Goal: Task Accomplishment & Management: Use online tool/utility

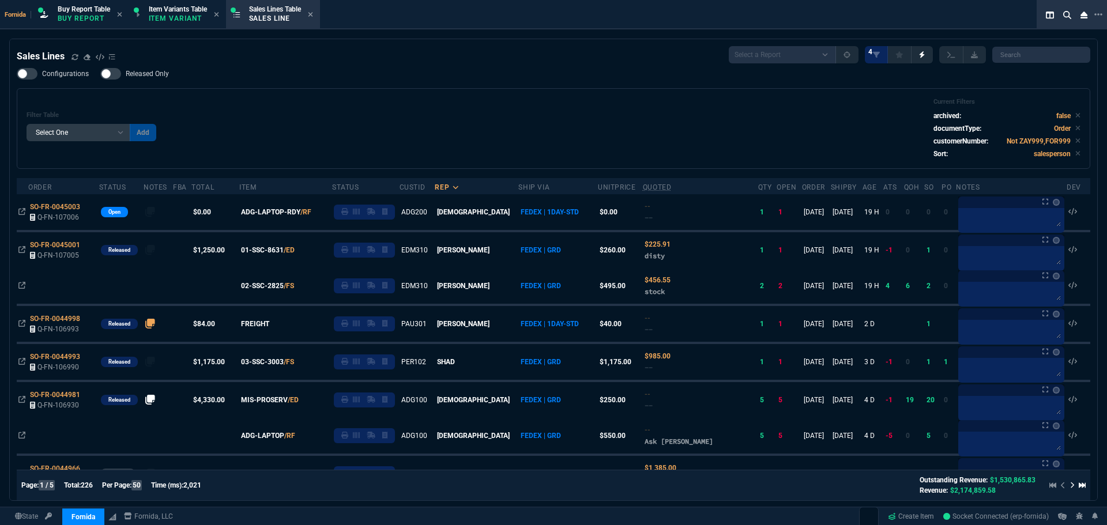
select select "1: BROV"
select select
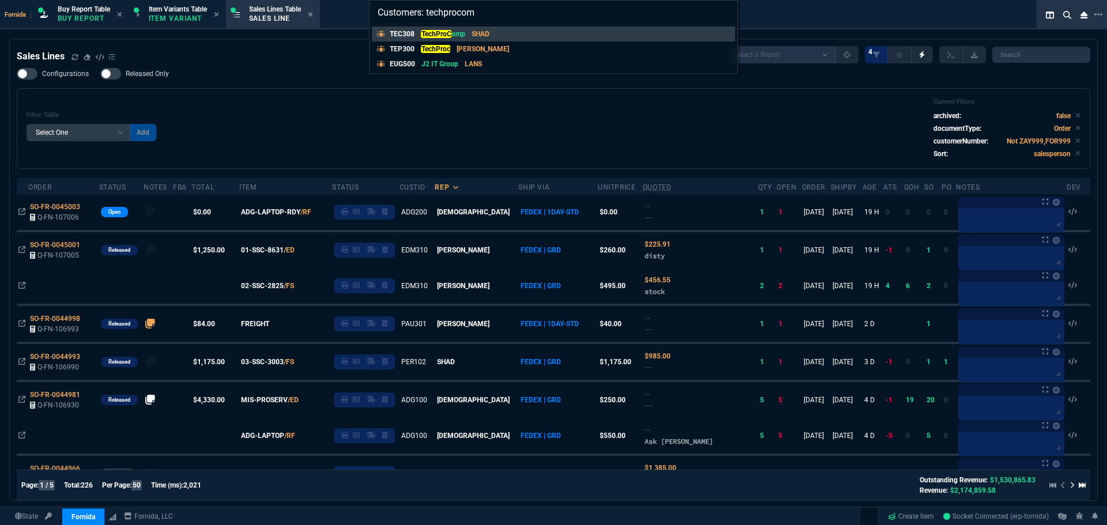
type input "Customers: techprocomp"
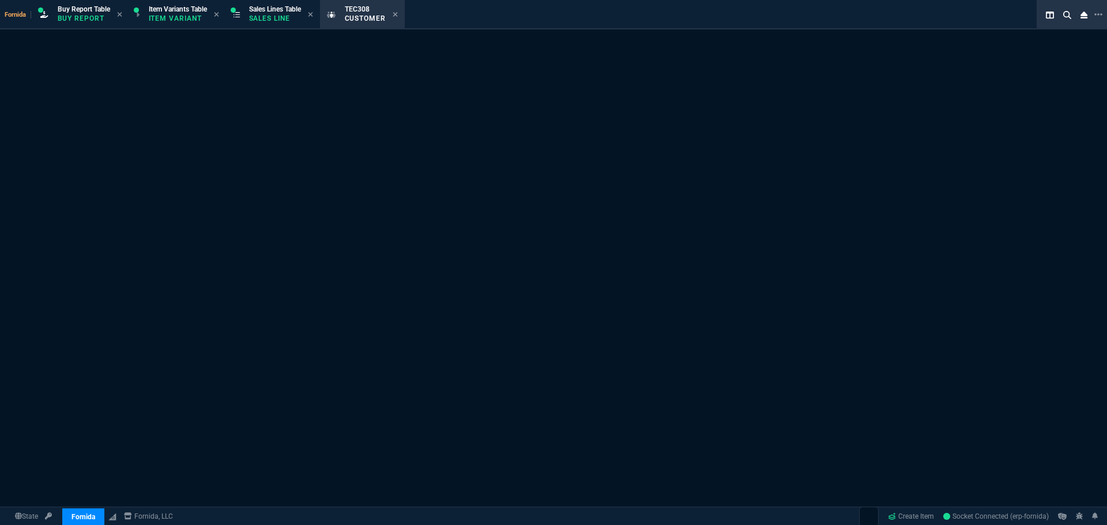
select select "1: quotes"
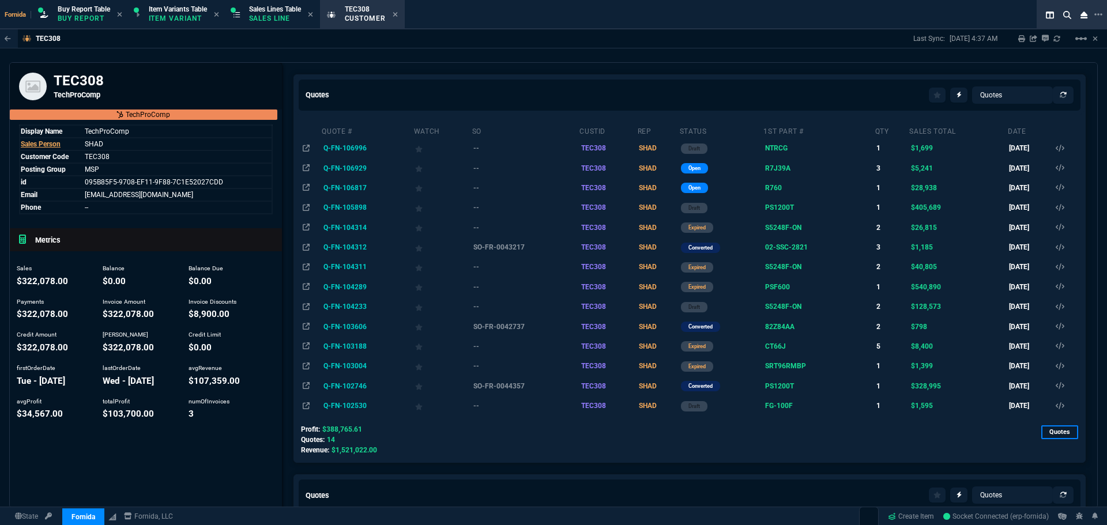
click at [353, 207] on td "Q-FN-105898" at bounding box center [367, 208] width 92 height 20
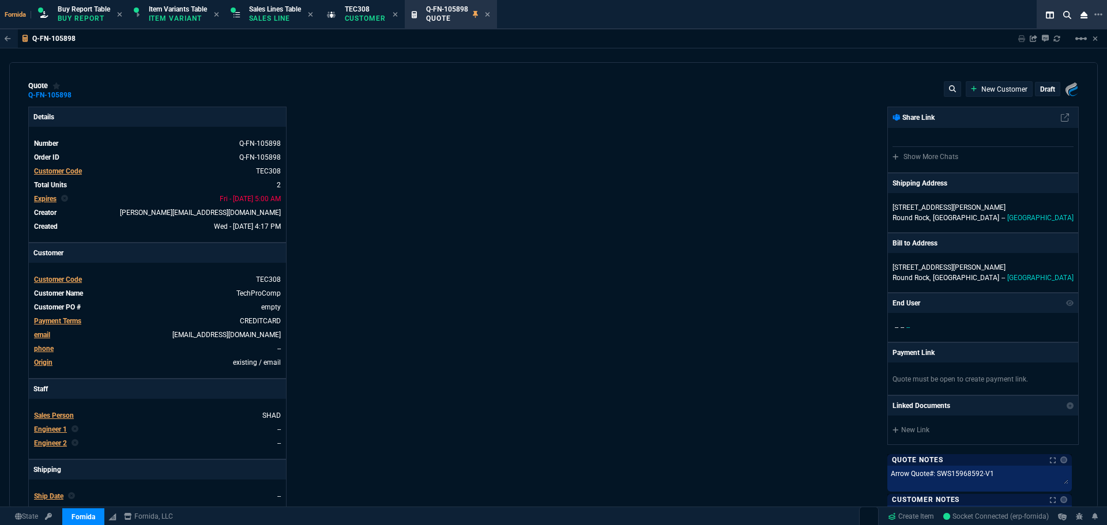
type input "25"
type input "101422"
type input "0"
type input "69"
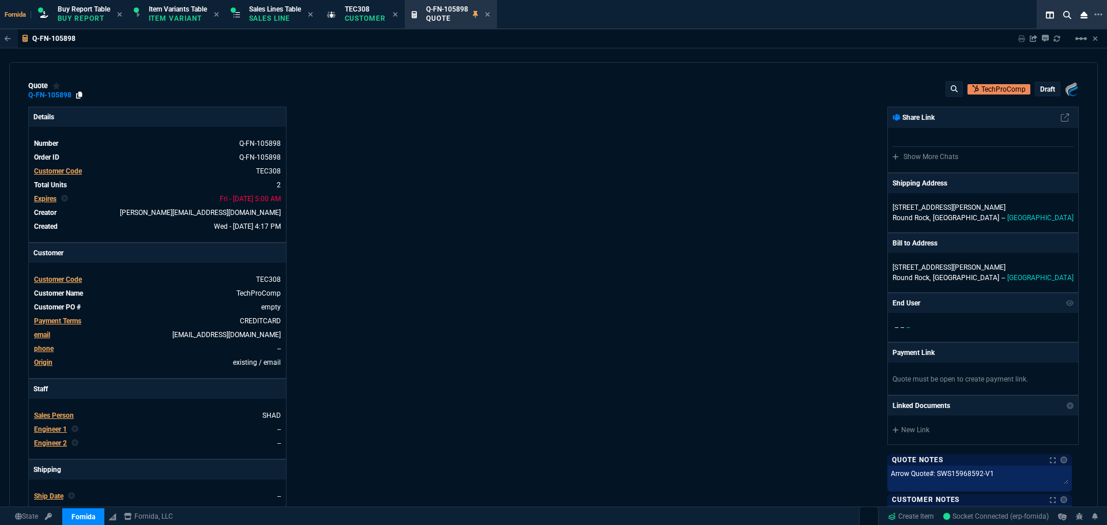
click at [78, 97] on icon at bounding box center [79, 95] width 6 height 7
drag, startPoint x: 258, startPoint y: 17, endPoint x: 394, endPoint y: 17, distance: 136.6
click at [258, 17] on p "Sales Line" at bounding box center [275, 18] width 52 height 9
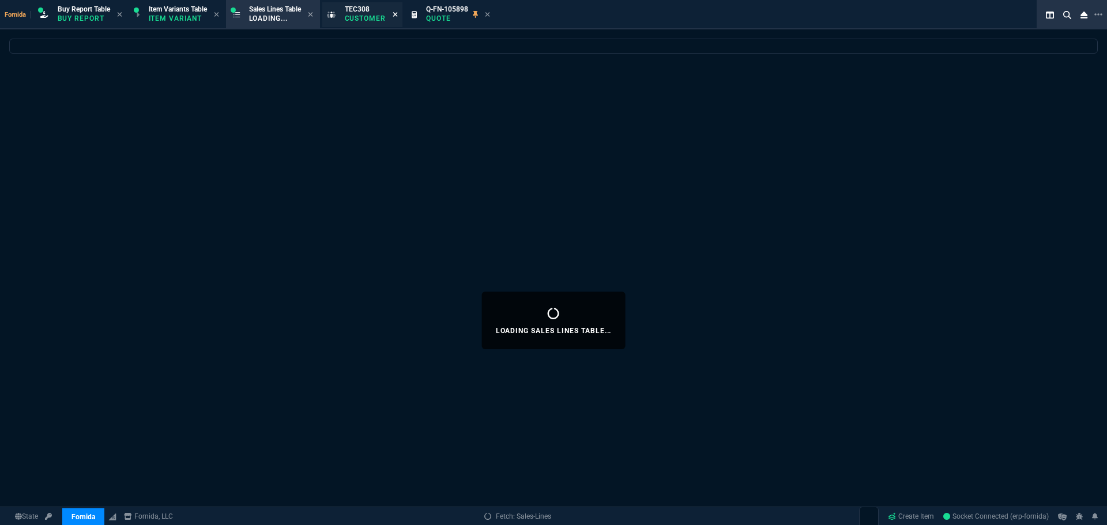
click at [397, 16] on div "TEC308 Customer" at bounding box center [372, 15] width 54 height 20
click at [405, 13] on icon at bounding box center [402, 14] width 5 height 7
click at [377, 119] on div "Loading Sales Lines Table..." at bounding box center [553, 321] width 1107 height 564
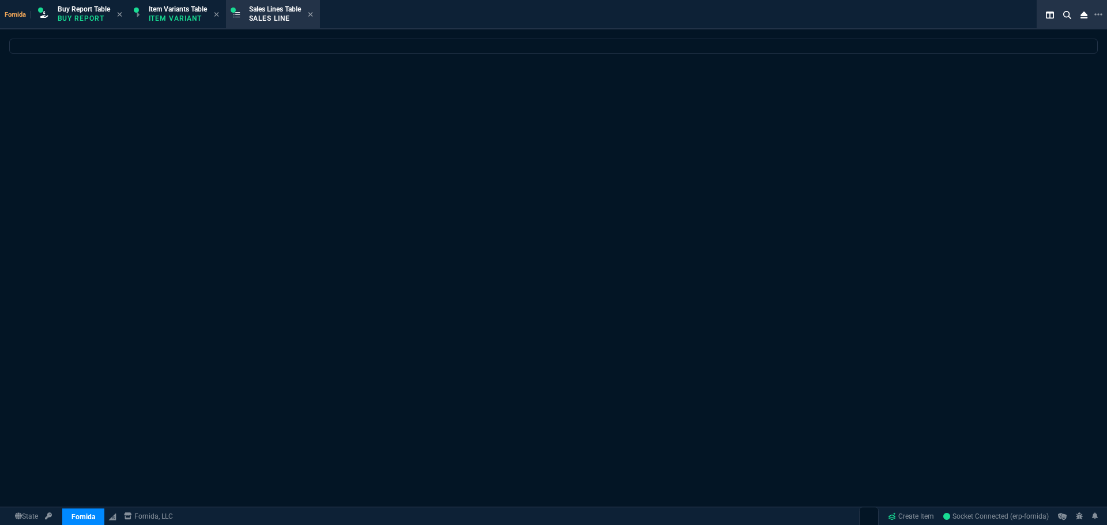
select select
